Goal: Transaction & Acquisition: Book appointment/travel/reservation

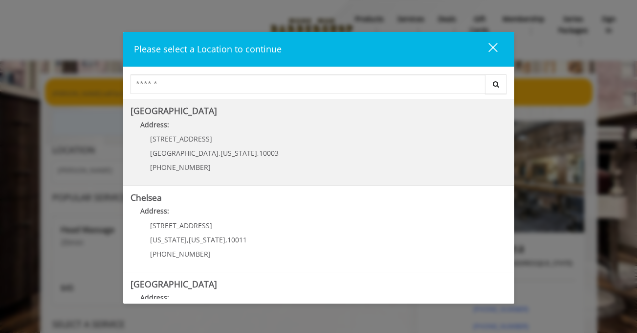
click at [221, 148] on span "[US_STATE]" at bounding box center [239, 152] width 37 height 9
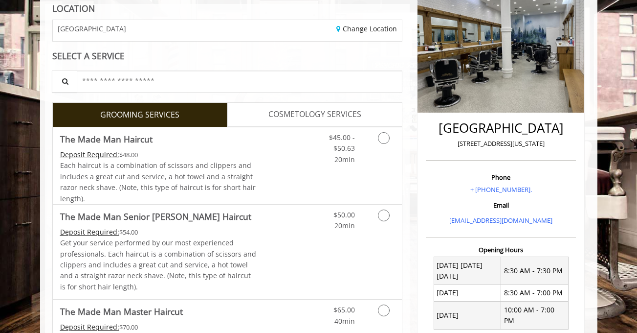
scroll to position [142, 0]
click at [381, 138] on icon "Grooming services" at bounding box center [384, 138] width 12 height 12
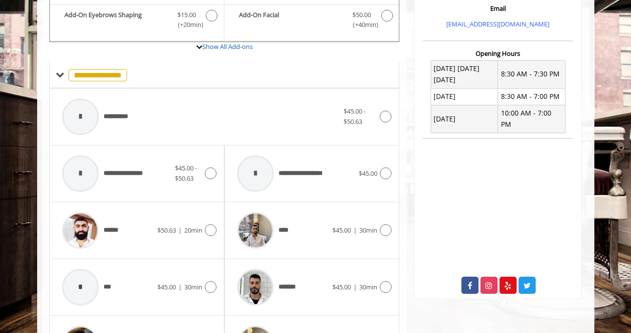
scroll to position [322, 0]
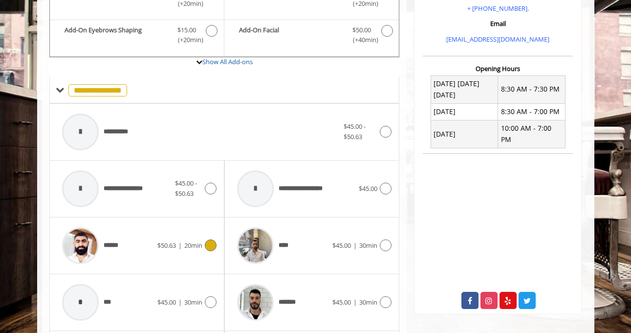
click at [209, 251] on div "****** $50.63 | 20min" at bounding box center [136, 245] width 159 height 46
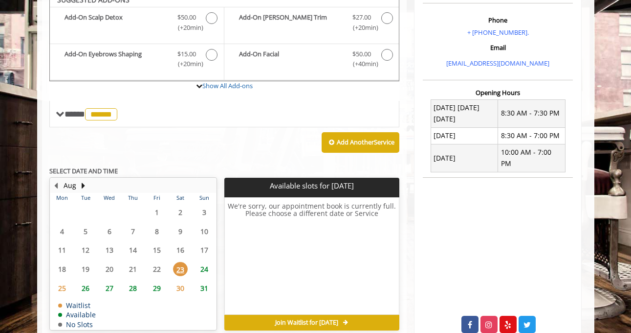
scroll to position [290, 0]
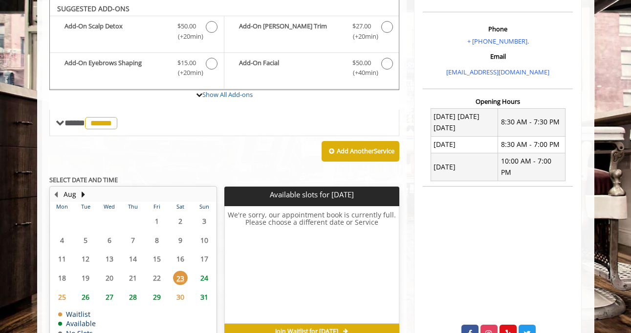
click at [207, 278] on span "24" at bounding box center [204, 277] width 15 height 14
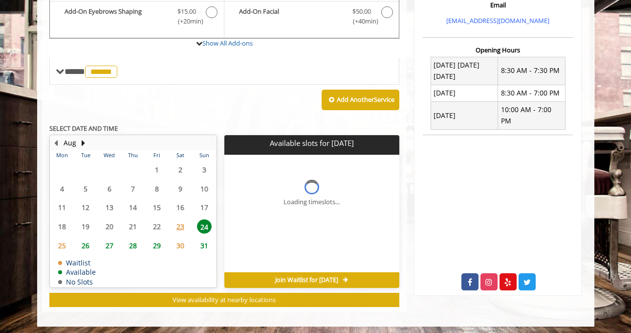
scroll to position [344, 0]
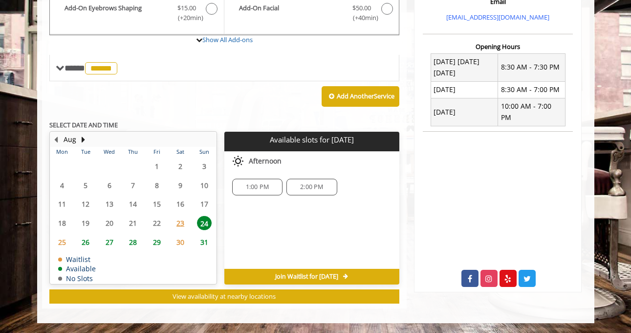
click at [82, 240] on span "26" at bounding box center [85, 242] width 15 height 14
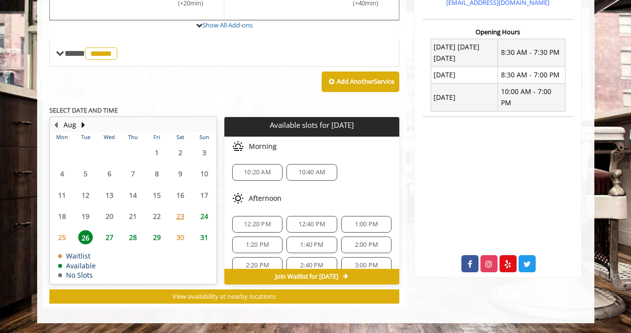
scroll to position [33, 0]
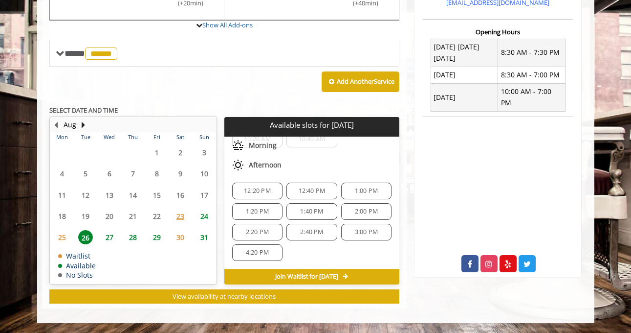
click at [109, 232] on span "27" at bounding box center [109, 237] width 15 height 14
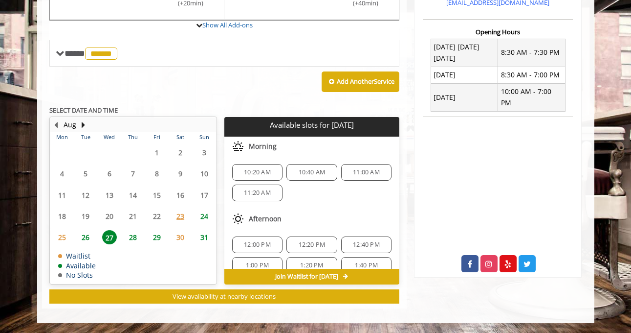
scroll to position [85, 0]
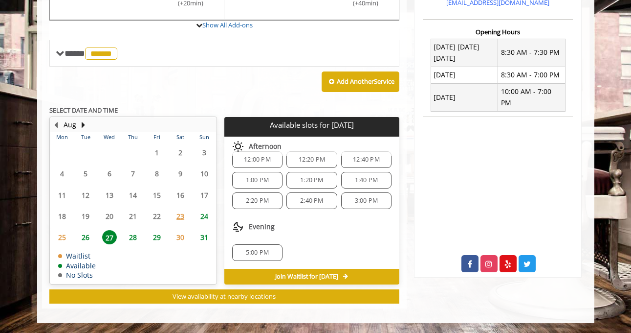
click at [129, 238] on span "28" at bounding box center [133, 237] width 15 height 14
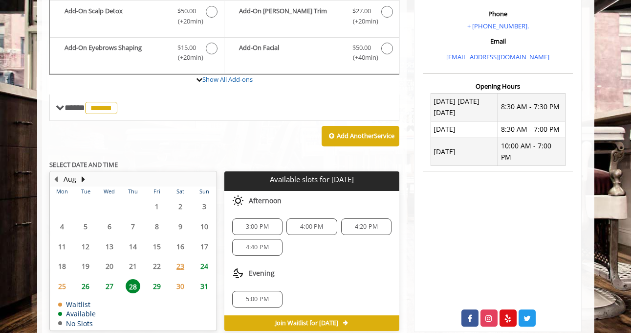
scroll to position [304, 0]
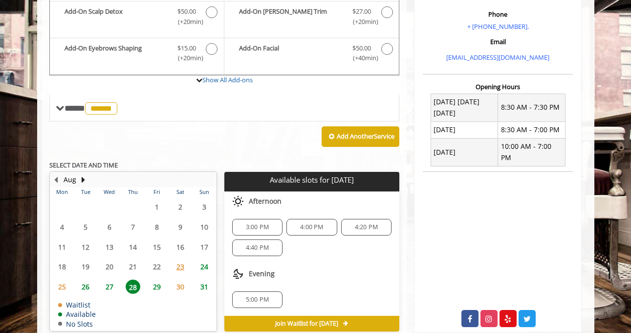
click at [158, 289] on span "29" at bounding box center [157, 286] width 15 height 14
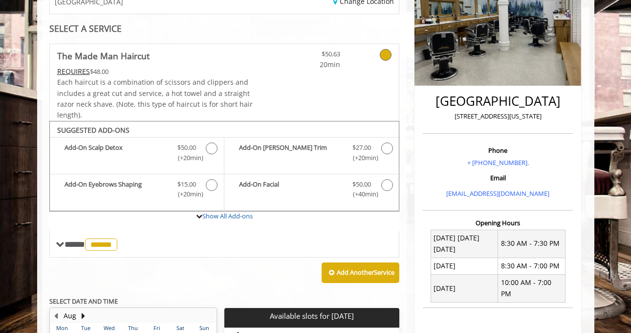
scroll to position [166, 0]
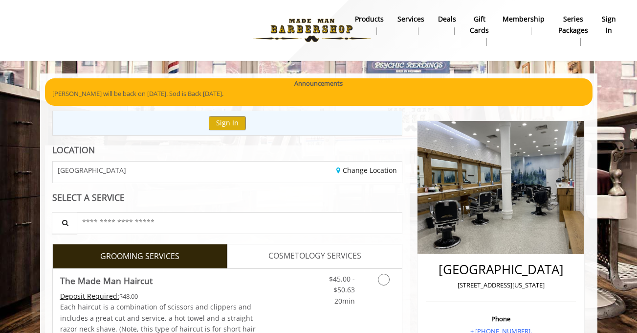
scroll to position [137, 0]
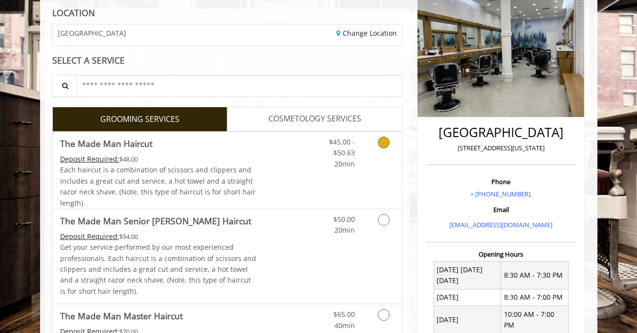
click at [382, 147] on icon "Grooming services" at bounding box center [384, 142] width 12 height 12
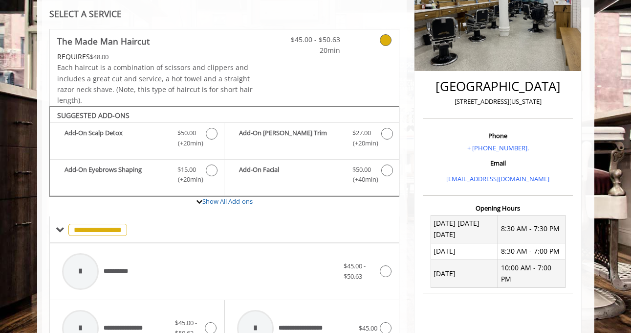
scroll to position [289, 0]
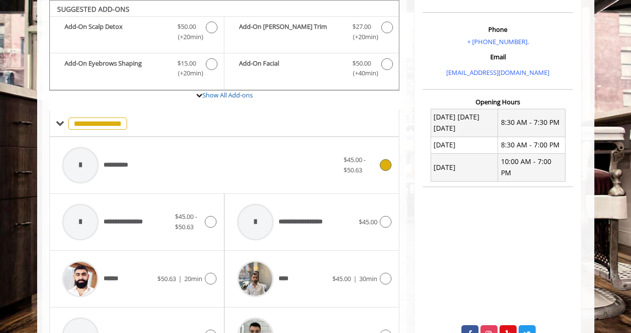
click at [381, 167] on icon at bounding box center [386, 165] width 12 height 12
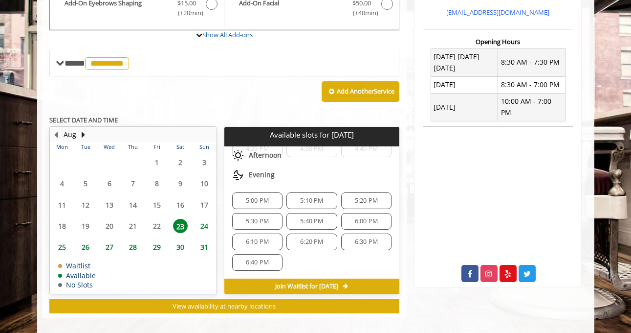
scroll to position [350, 0]
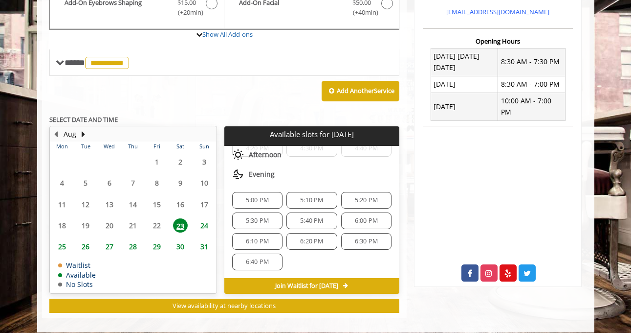
click at [355, 222] on span "6:00 PM" at bounding box center [366, 221] width 23 height 8
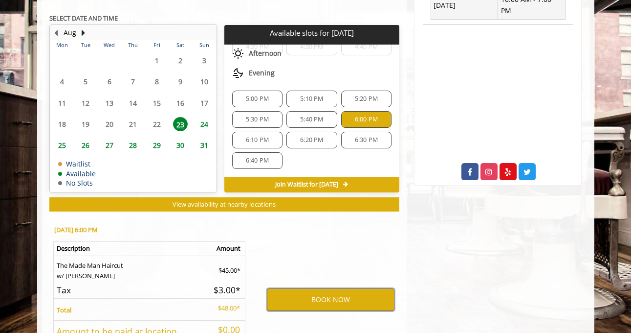
scroll to position [446, 0]
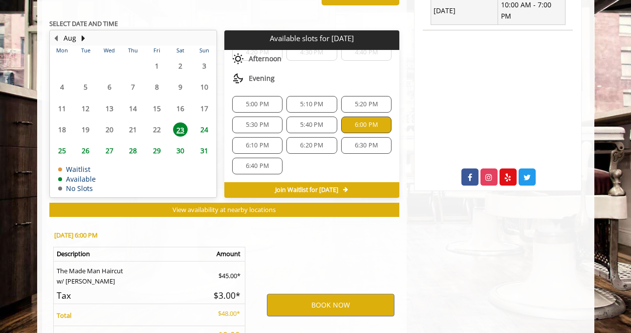
click at [348, 144] on span "6:30 PM" at bounding box center [367, 145] width 42 height 8
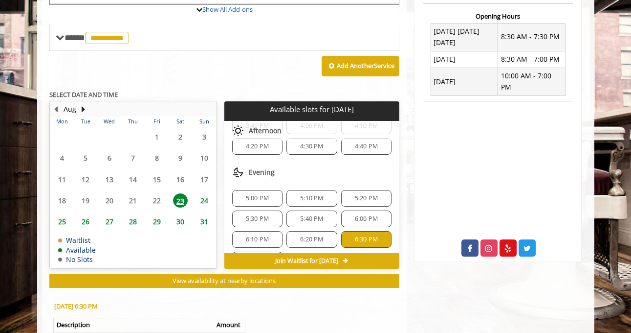
scroll to position [47, 0]
